Goal: Navigation & Orientation: Find specific page/section

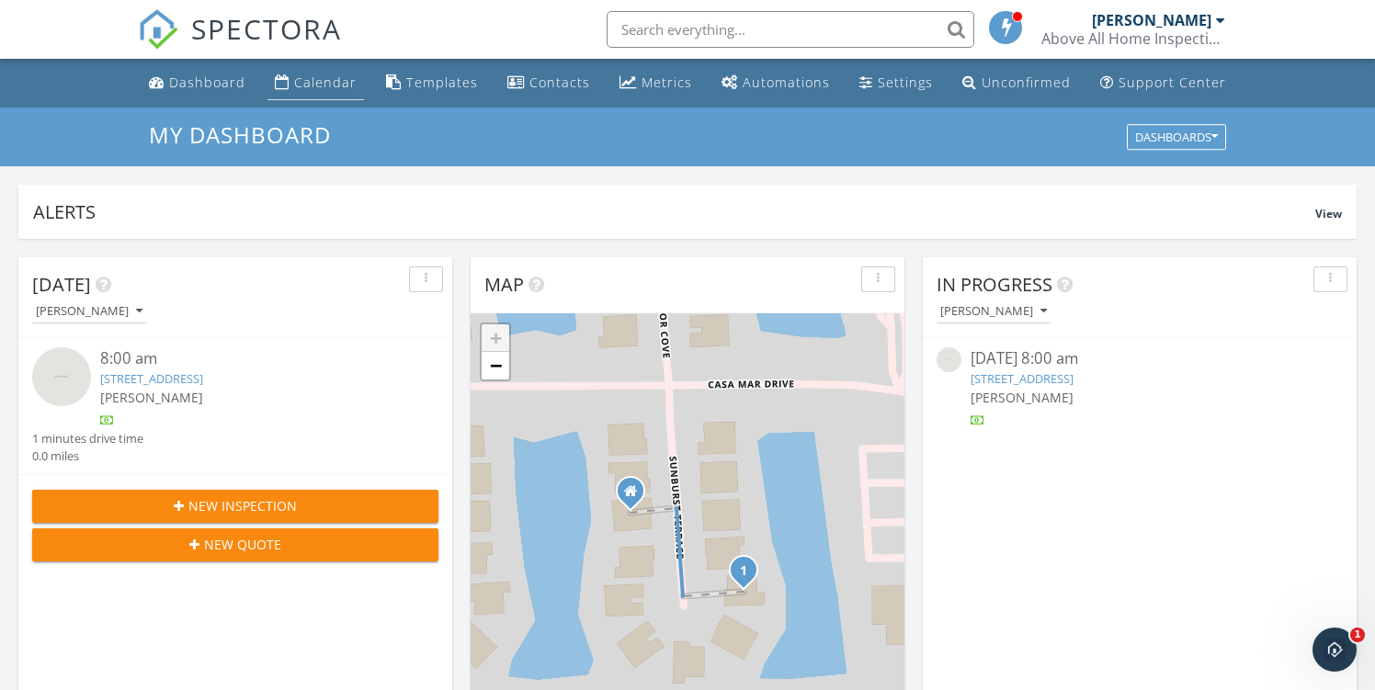
click at [319, 71] on link "Calendar" at bounding box center [315, 83] width 97 height 34
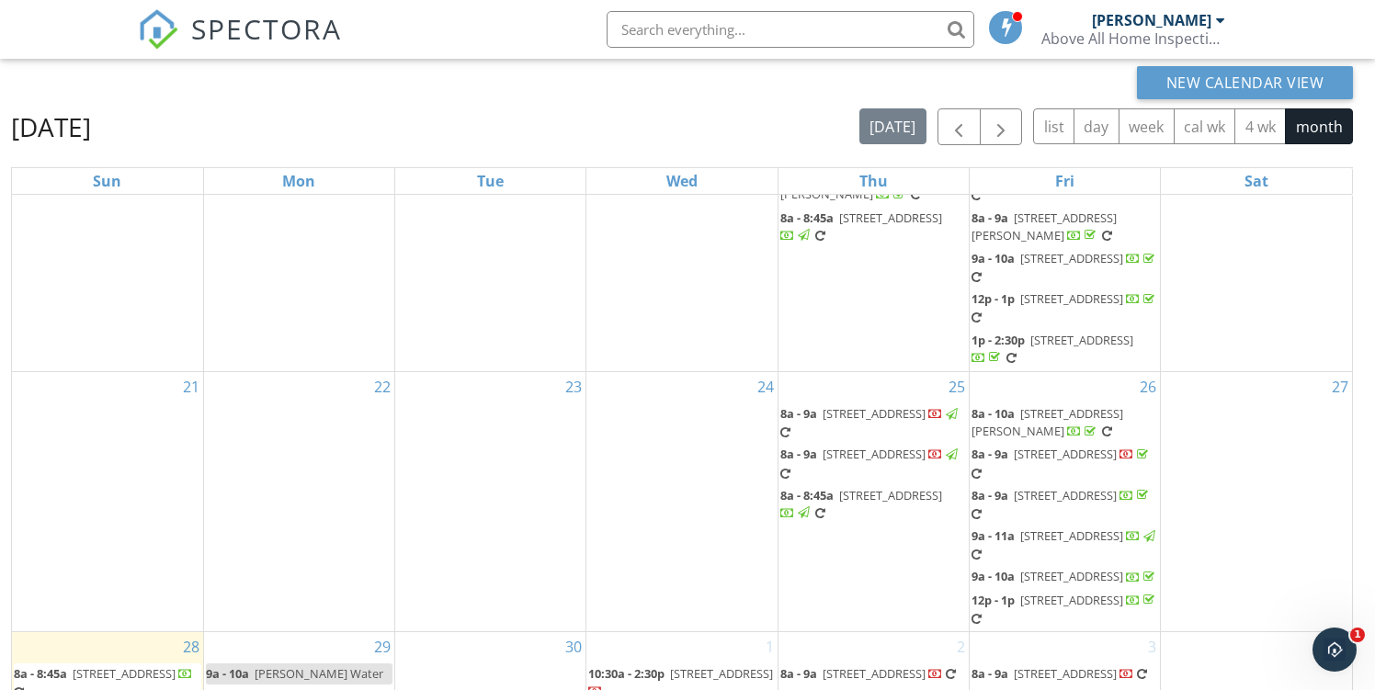
scroll to position [245, 0]
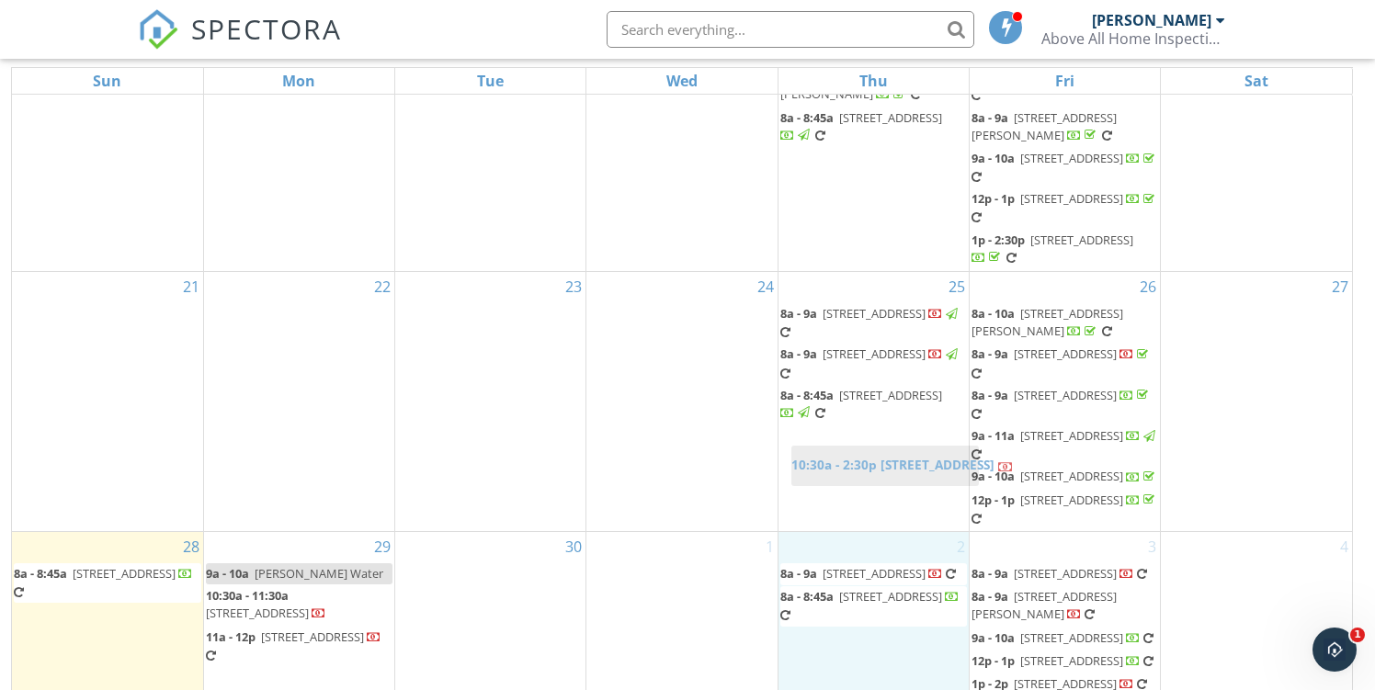
drag, startPoint x: 679, startPoint y: 490, endPoint x: 882, endPoint y: 462, distance: 204.1
click at [882, 462] on body "SPECTORA David Morin Above All Home Inspections LLC Role: Inspector Change Role…" at bounding box center [687, 232] width 1375 height 954
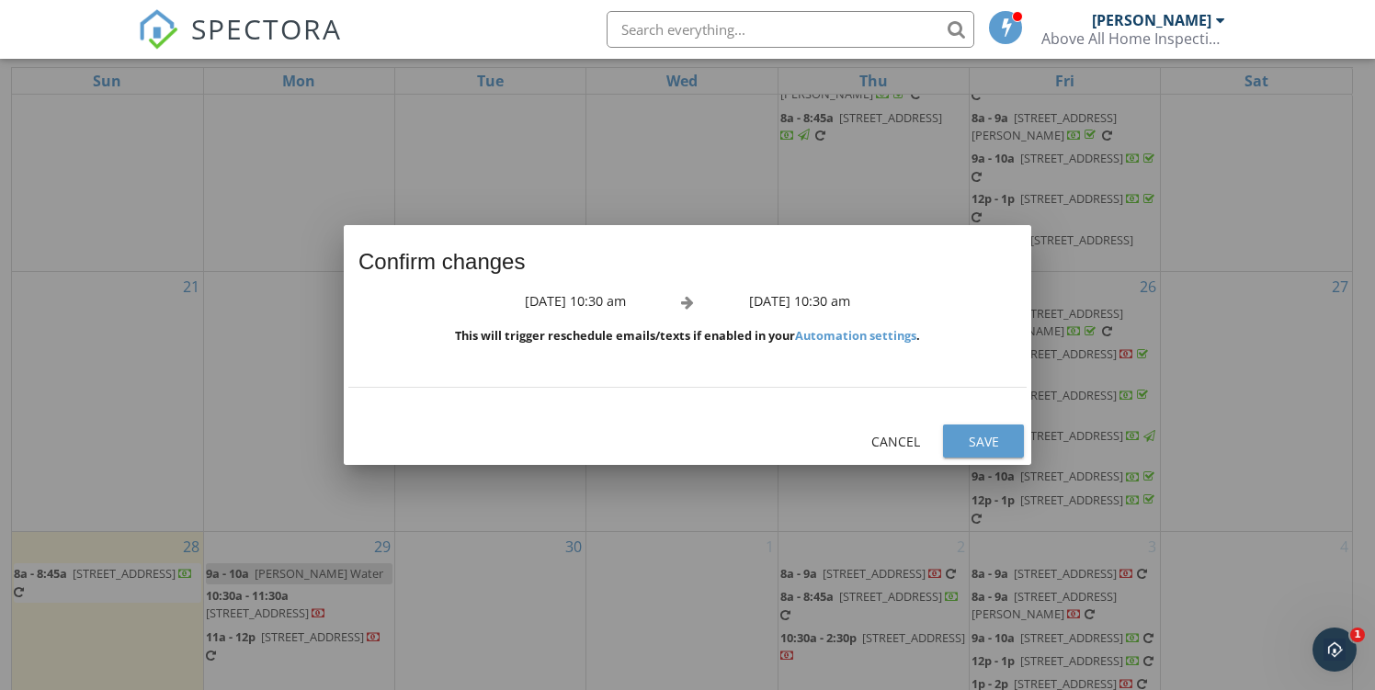
click at [981, 441] on div "Save" at bounding box center [983, 441] width 51 height 19
